Goal: Find specific page/section: Find specific page/section

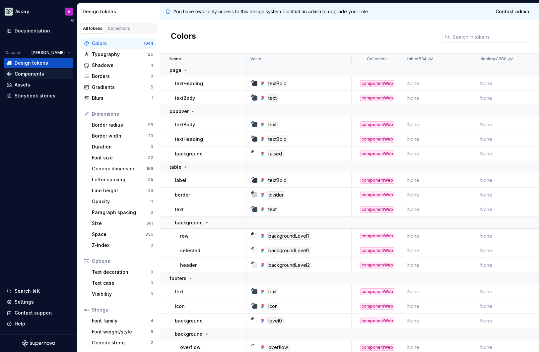
click at [32, 77] on div "Components" at bounding box center [30, 74] width 30 height 7
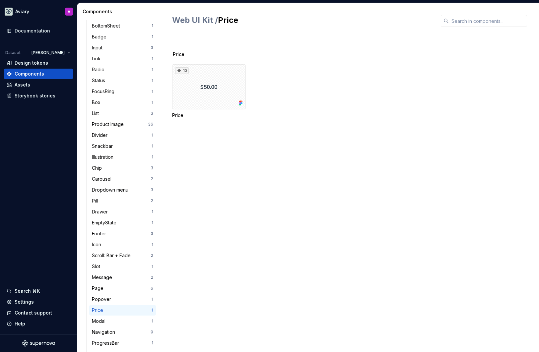
scroll to position [462, 0]
click at [134, 296] on div "Popover" at bounding box center [122, 299] width 60 height 7
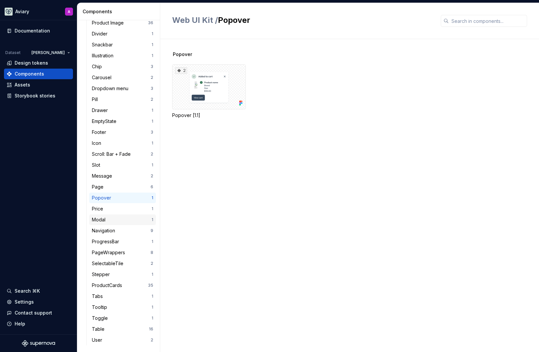
scroll to position [564, 0]
click at [207, 86] on div "2" at bounding box center [209, 86] width 74 height 45
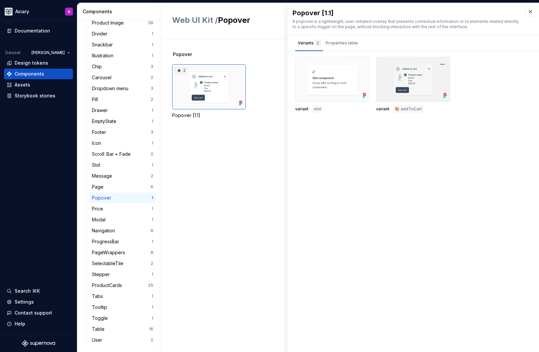
click at [414, 85] on div at bounding box center [413, 79] width 74 height 45
click at [413, 83] on div at bounding box center [413, 79] width 74 height 45
